Goal: Register for event/course

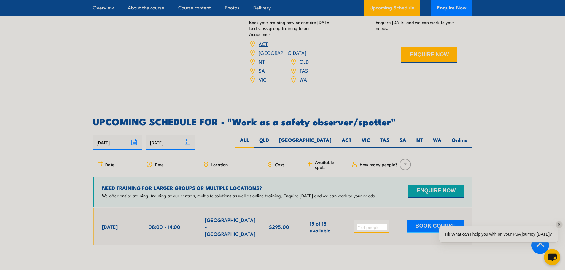
scroll to position [889, 0]
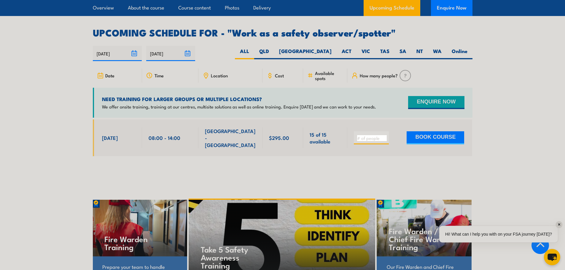
click at [242, 127] on span "SMITHFIELD - NSW" at bounding box center [230, 137] width 51 height 21
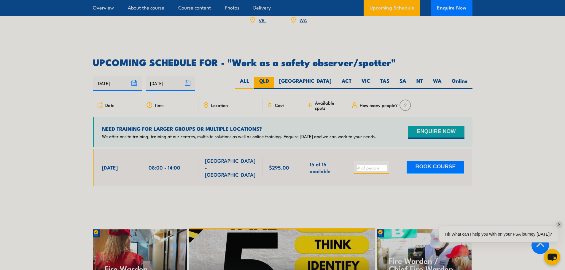
click at [274, 77] on label "QLD" at bounding box center [264, 83] width 20 height 12
click at [273, 77] on input "QLD" at bounding box center [271, 79] width 4 height 4
radio input "true"
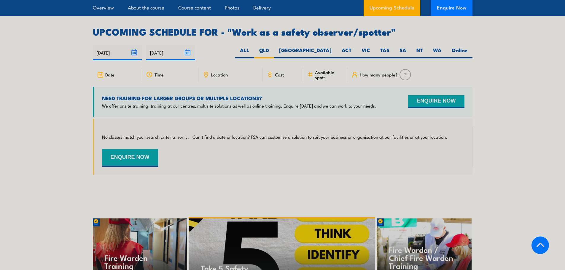
scroll to position [945, 0]
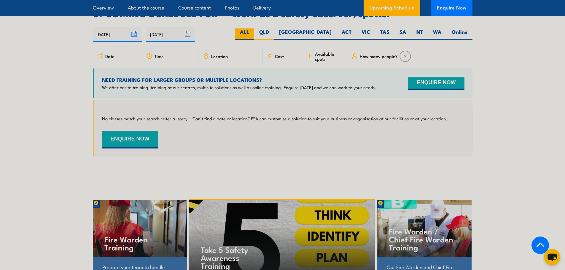
click at [254, 28] on label "ALL" at bounding box center [244, 34] width 19 height 12
click at [253, 28] on input "ALL" at bounding box center [251, 30] width 4 height 4
radio input "true"
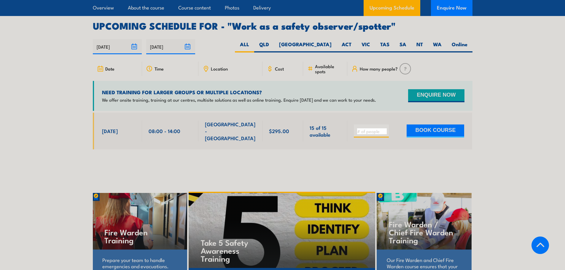
scroll to position [908, 0]
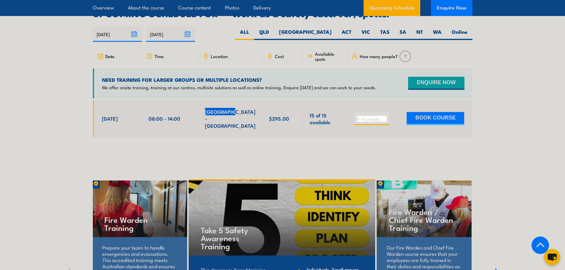
drag, startPoint x: 205, startPoint y: 106, endPoint x: 231, endPoint y: 107, distance: 26.4
click at [231, 108] on span "SMITHFIELD - NSW" at bounding box center [230, 118] width 51 height 21
copy span "SMITHFIELD"
